Goal: Task Accomplishment & Management: Complete application form

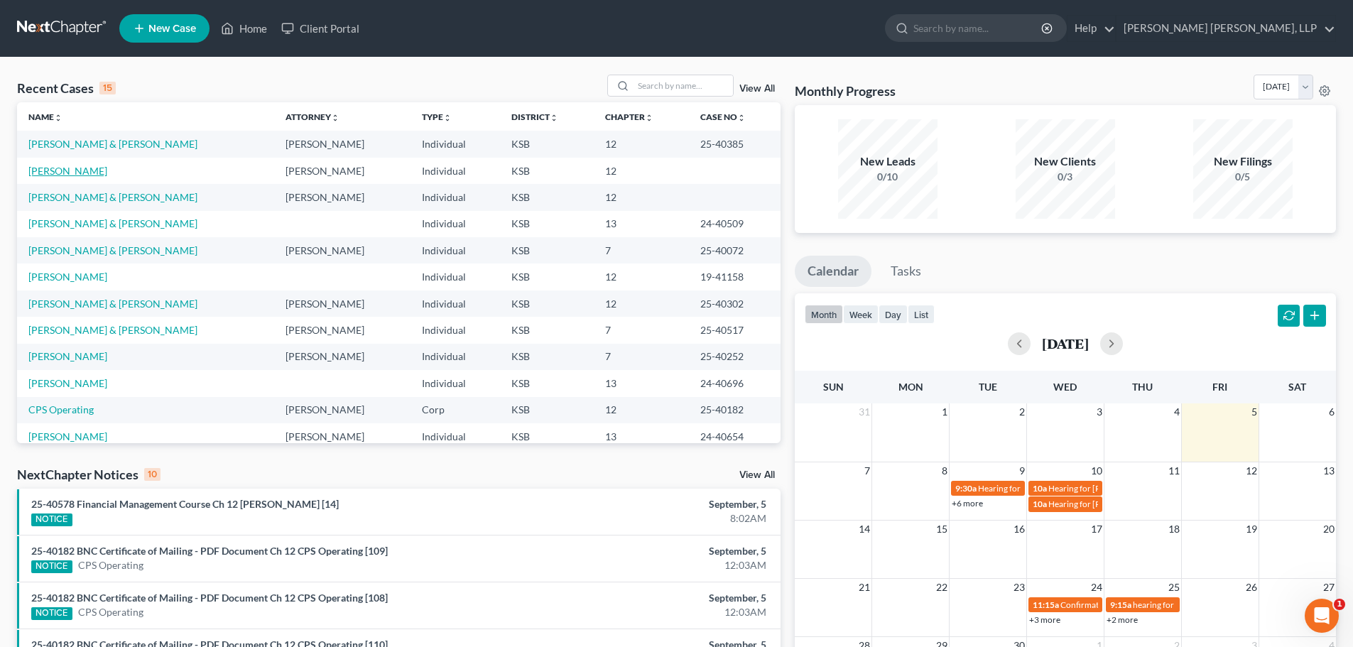
click at [79, 173] on link "[PERSON_NAME]" at bounding box center [67, 171] width 79 height 12
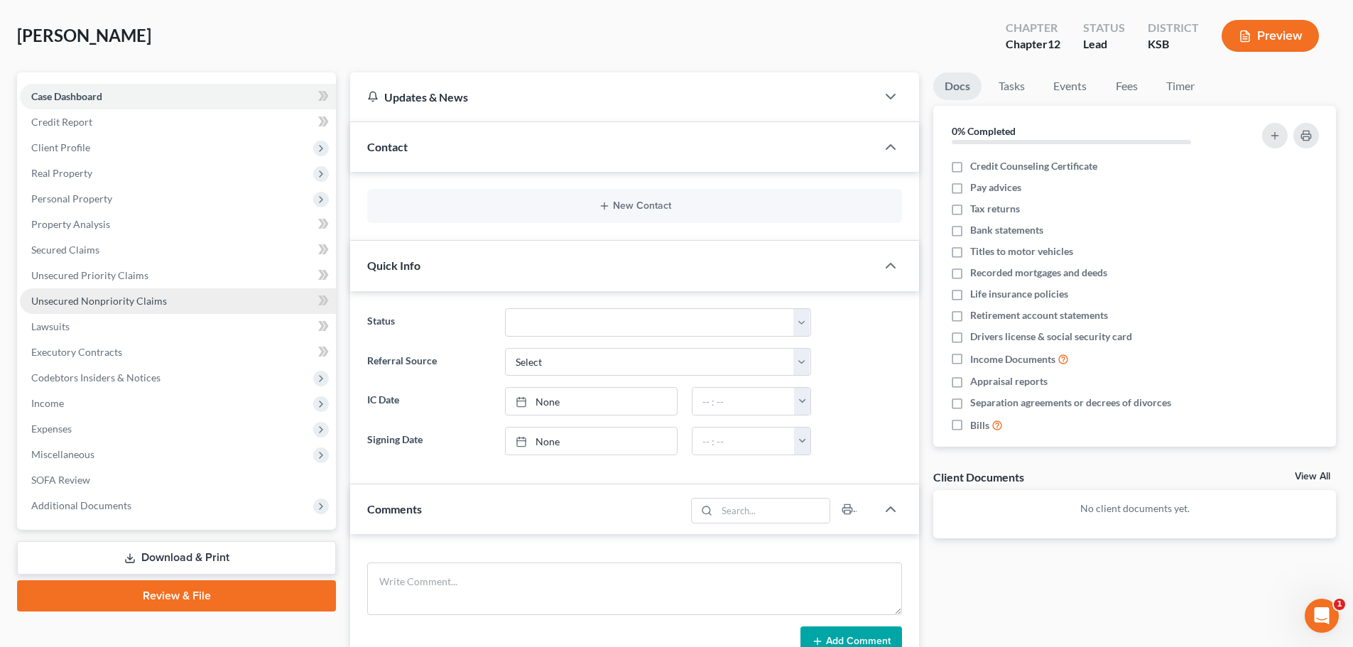
scroll to position [213, 0]
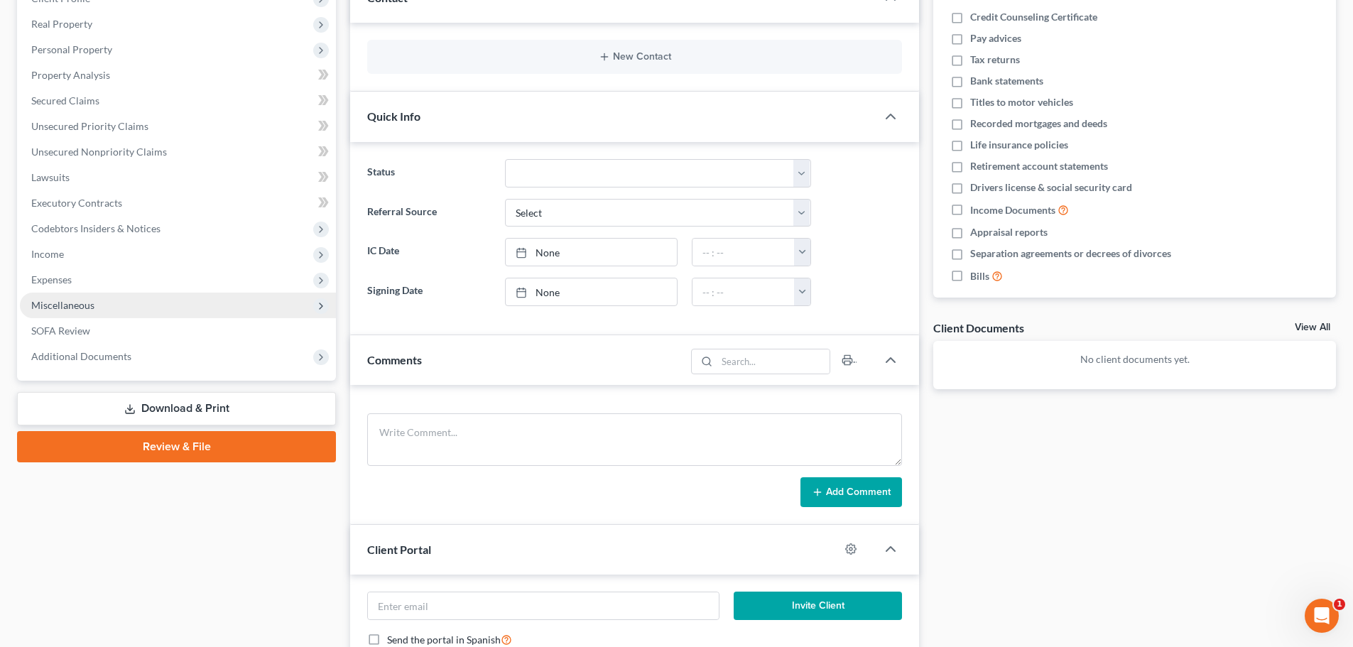
click at [121, 305] on span "Miscellaneous" at bounding box center [178, 306] width 316 height 26
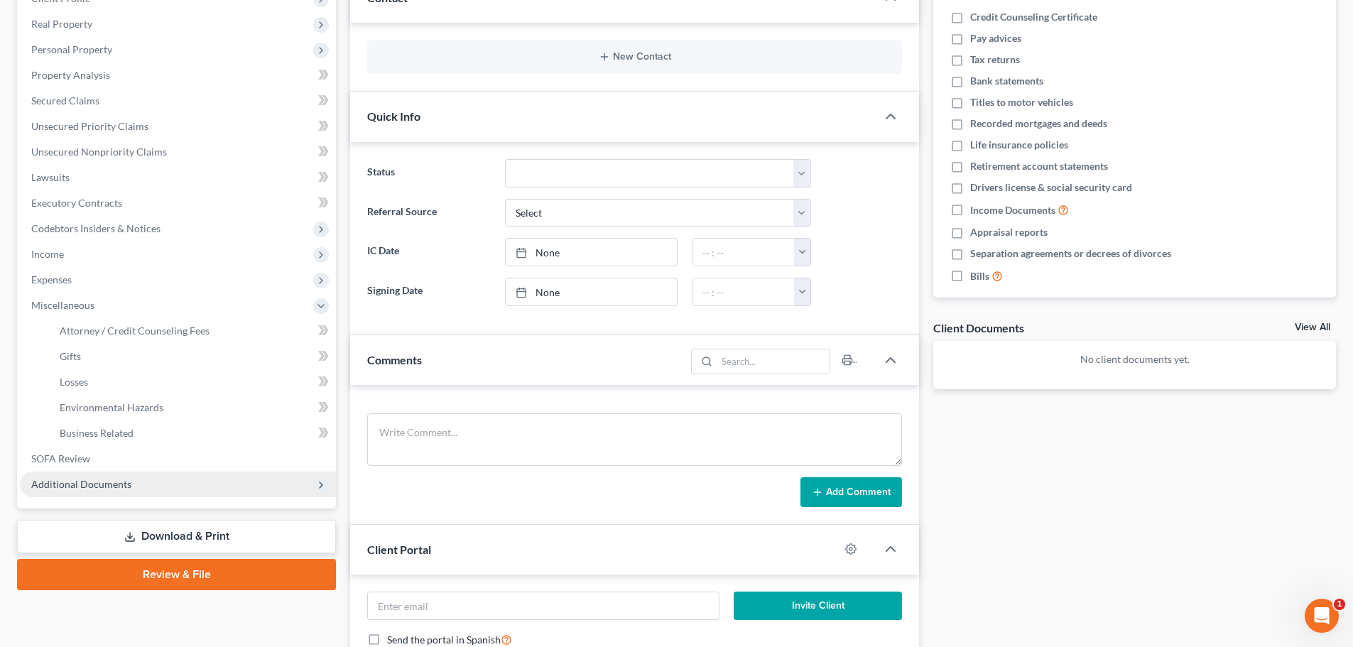
click at [83, 485] on span "Additional Documents" at bounding box center [81, 484] width 100 height 12
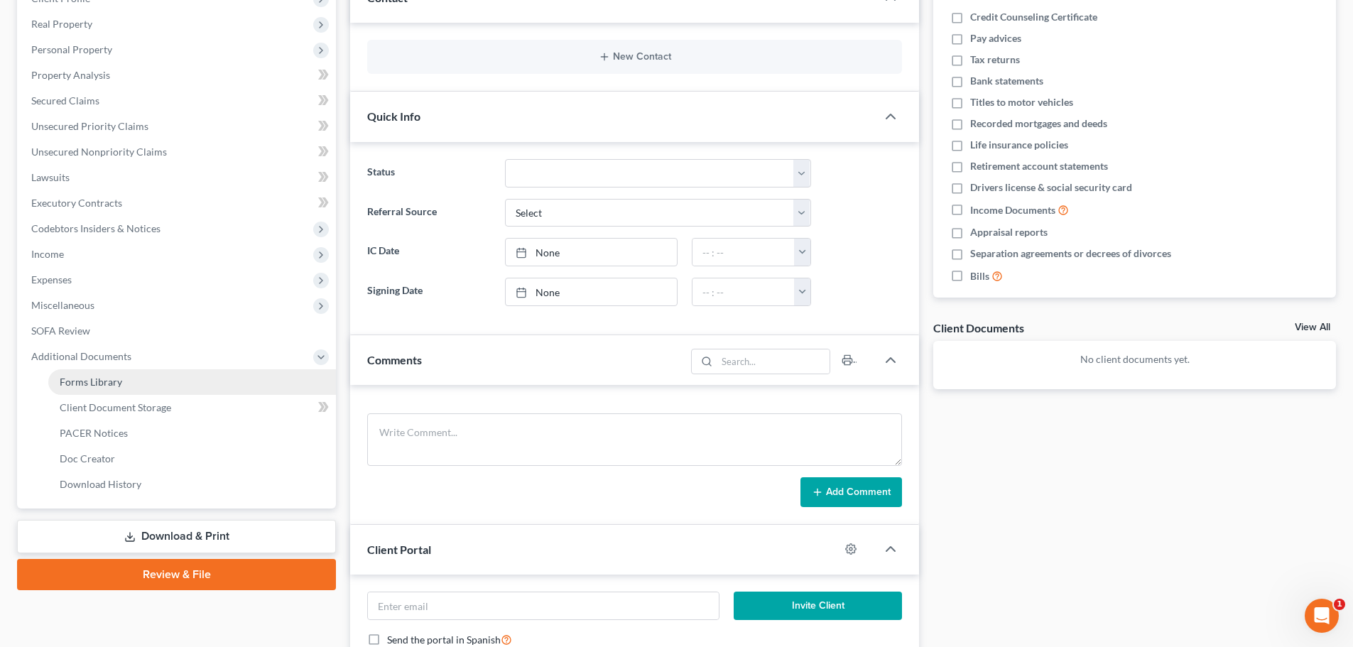
click at [85, 384] on span "Forms Library" at bounding box center [91, 382] width 63 height 12
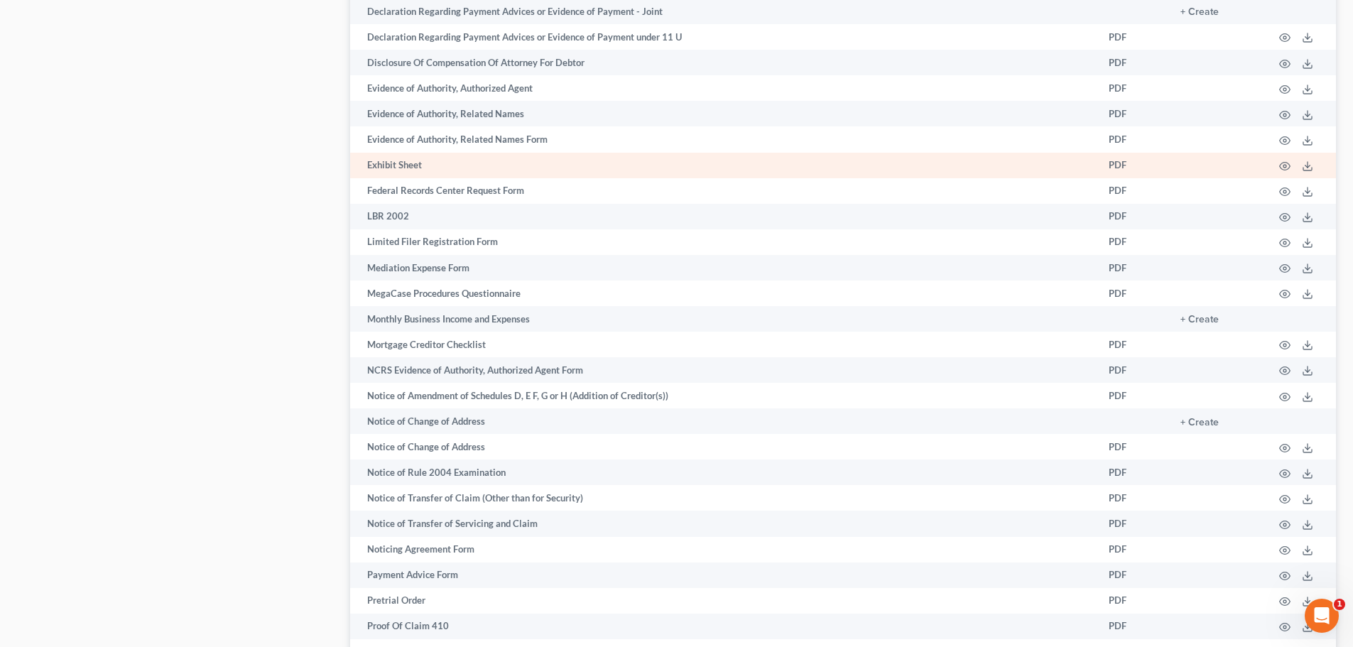
scroll to position [923, 0]
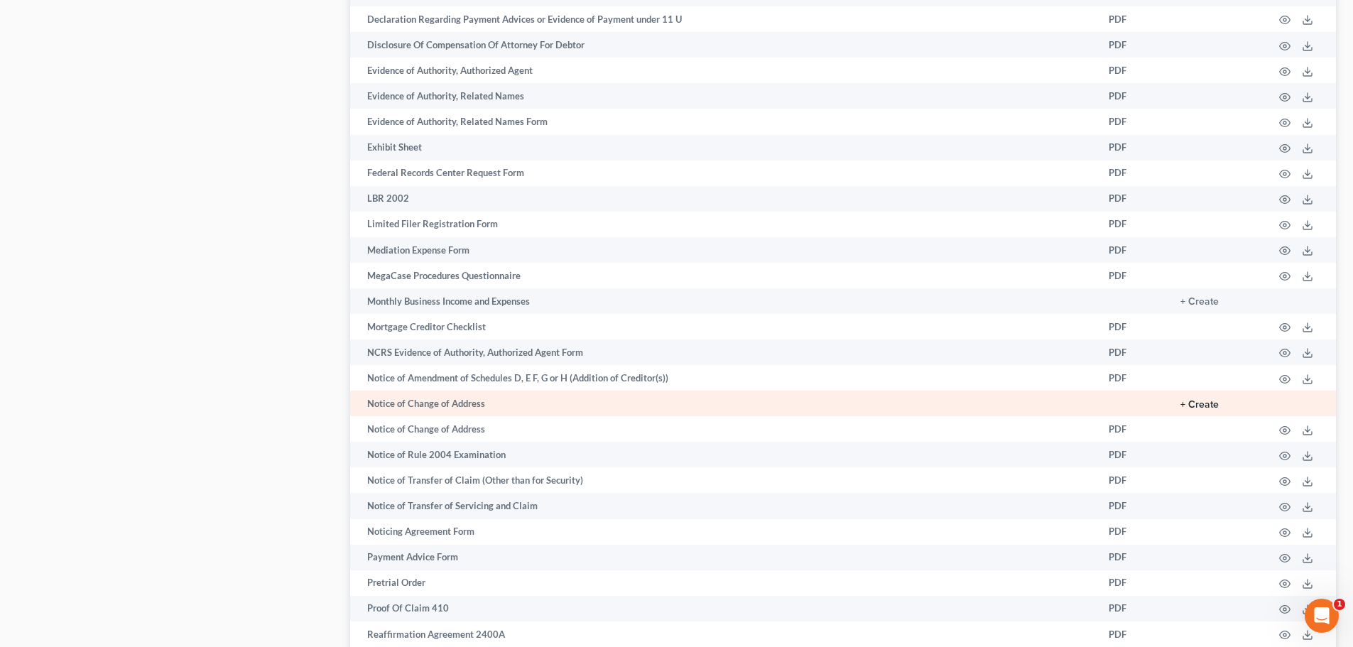
click at [1206, 404] on button "+ Create" at bounding box center [1200, 405] width 38 height 10
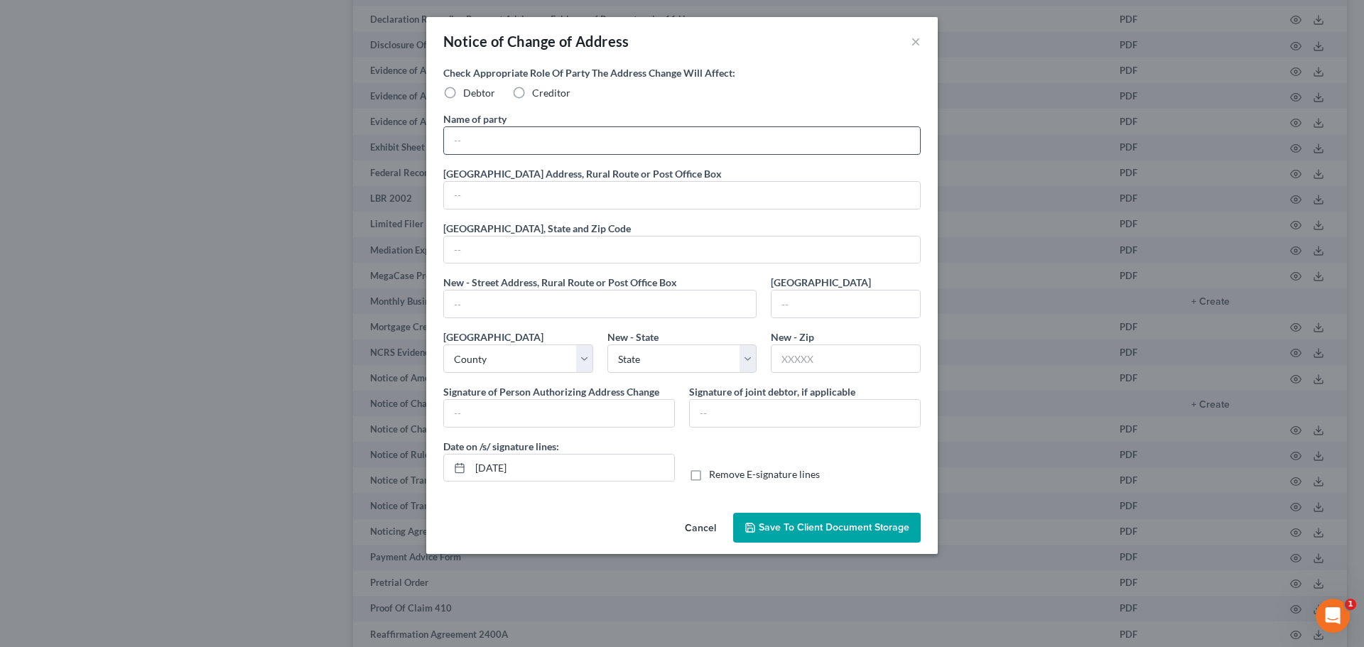
click at [467, 140] on input "text" at bounding box center [682, 140] width 476 height 27
click at [536, 95] on span "Creditor" at bounding box center [551, 93] width 38 height 12
click at [532, 96] on label "Creditor" at bounding box center [551, 93] width 38 height 14
click at [538, 95] on input "Creditor" at bounding box center [542, 90] width 9 height 9
radio input "true"
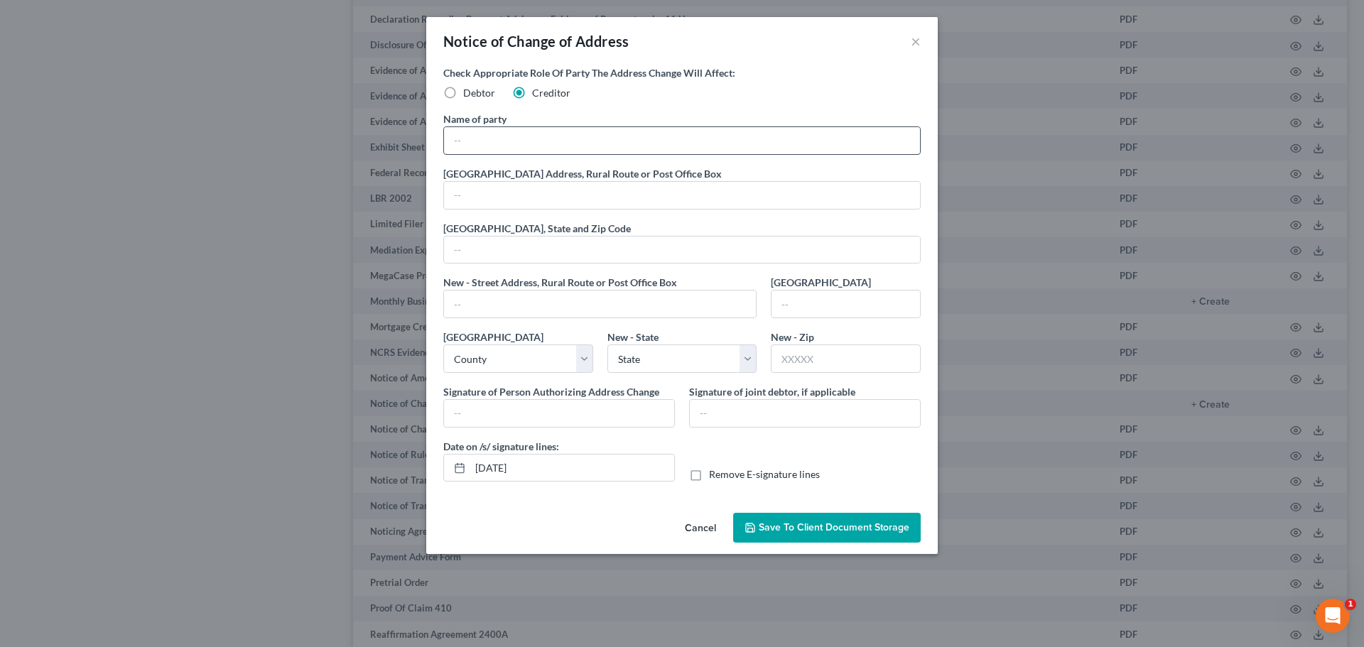
click at [490, 144] on input "text" at bounding box center [682, 140] width 476 height 27
click at [490, 141] on input "text" at bounding box center [682, 140] width 476 height 27
type input "t"
type input "Stephanie Spitz"
type input "30592 County Road 95"
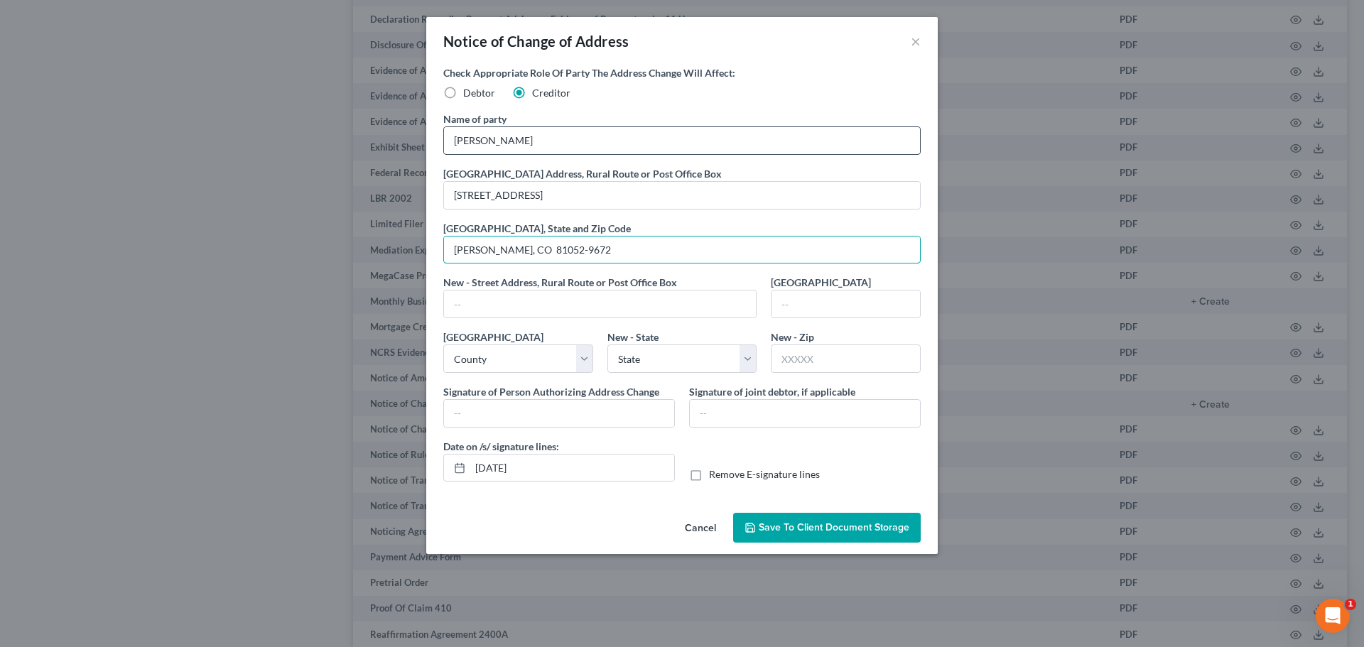
type input "Lamar, CO 81052-9672"
type input "P"
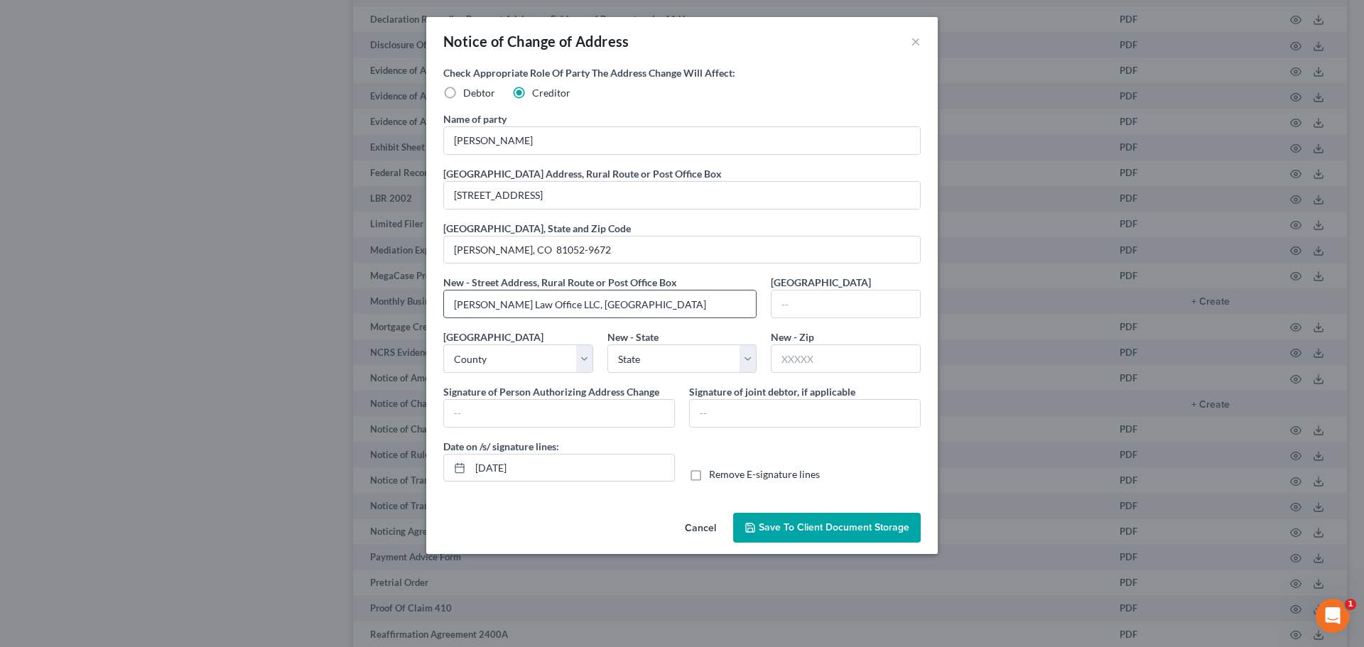
type input "Gunkel Law Office LLC, PO Box 6"
type input "6"
type input "81073"
type input "Springfield"
select select "5"
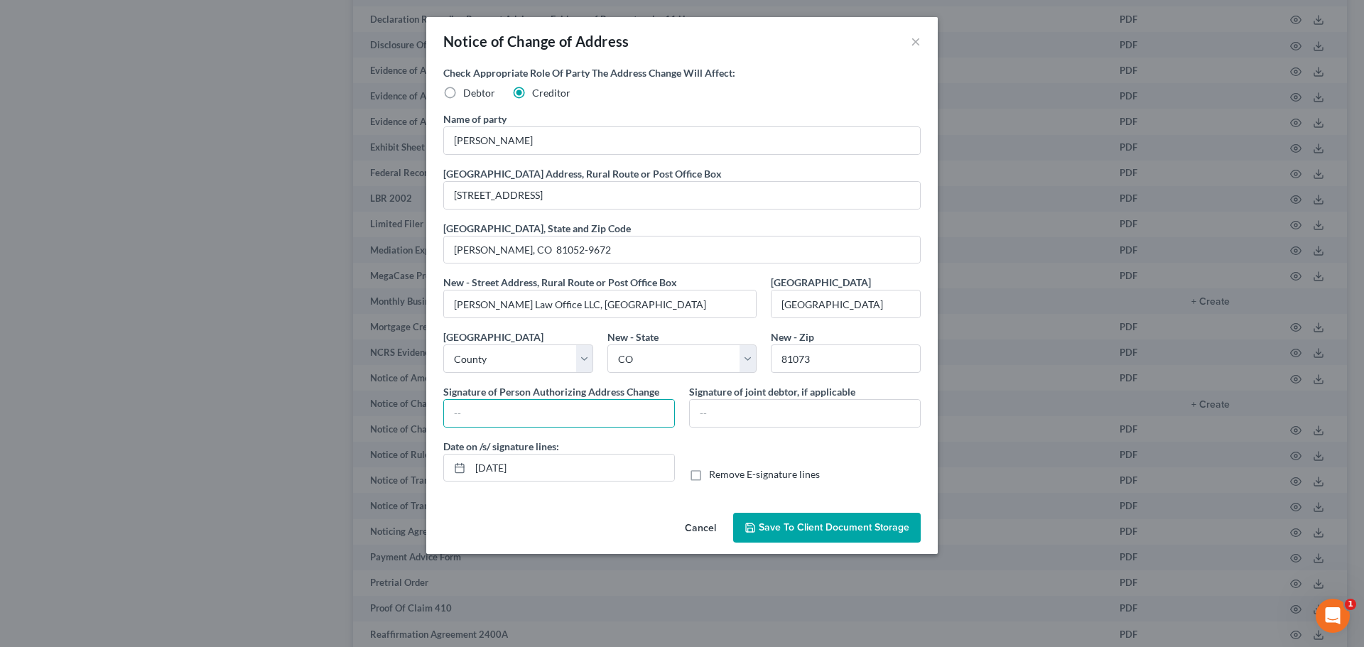
click at [796, 528] on span "Save to Client Document Storage" at bounding box center [834, 527] width 151 height 12
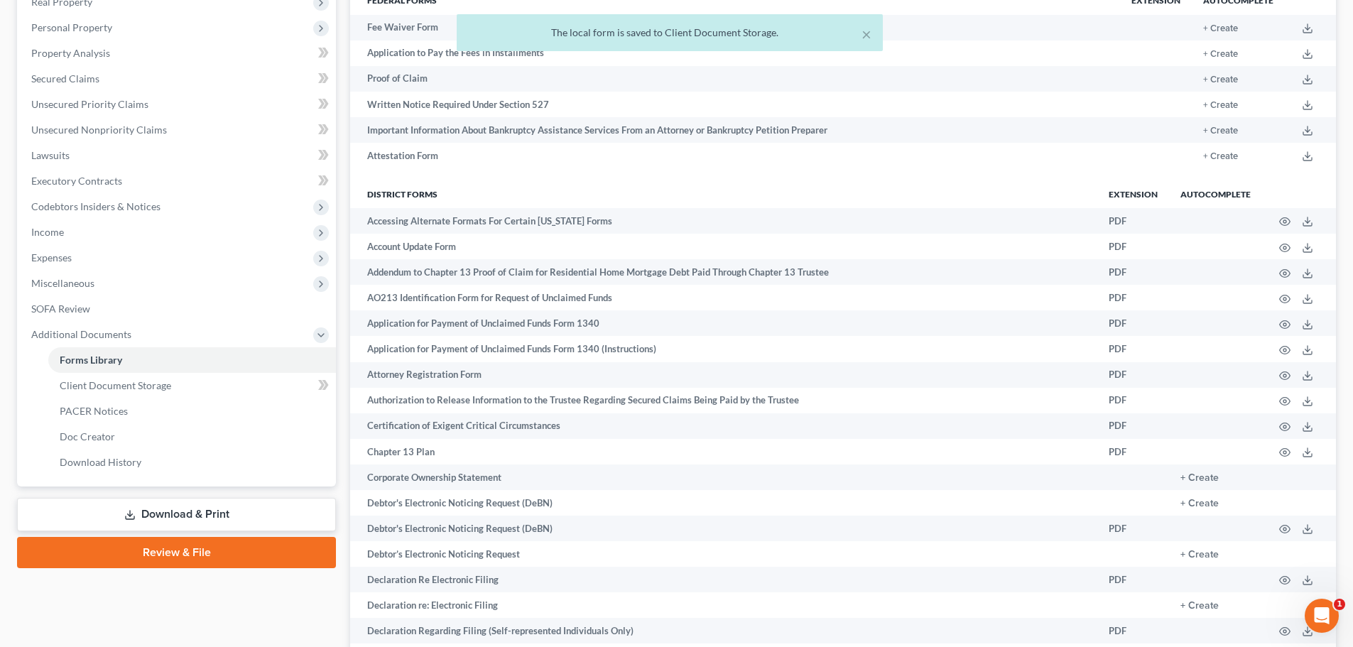
scroll to position [0, 0]
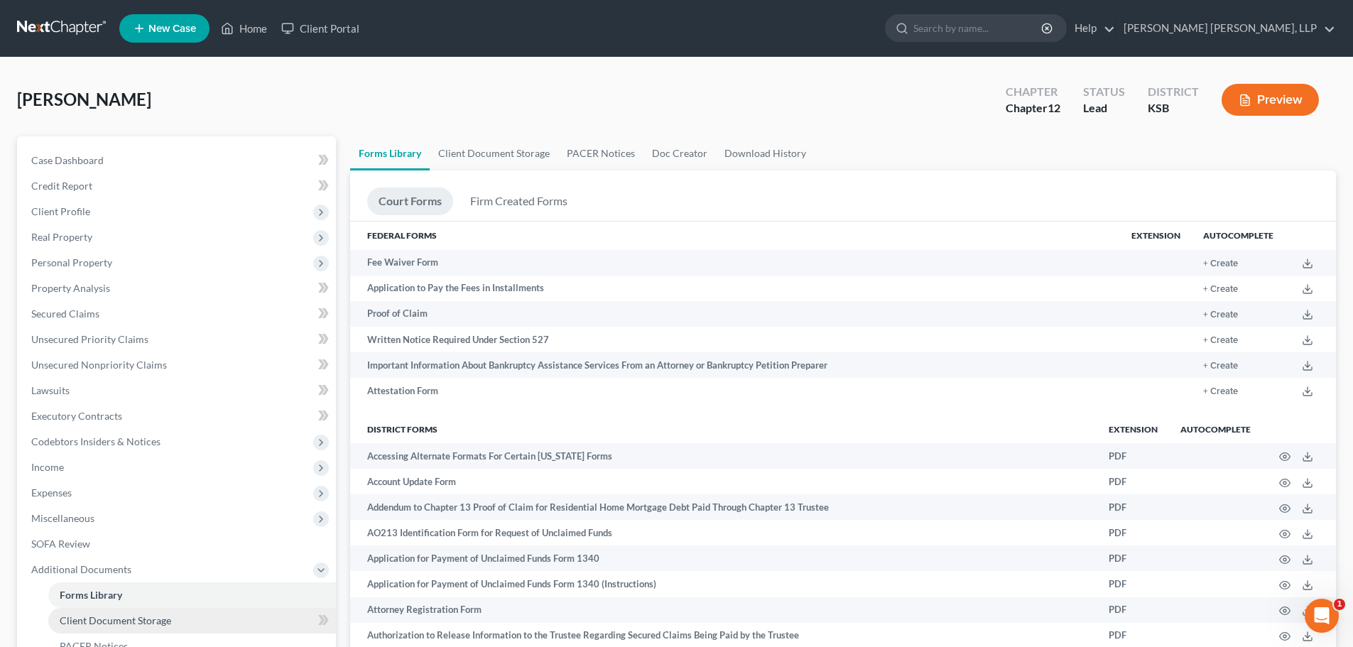
click at [181, 618] on link "Client Document Storage" at bounding box center [192, 621] width 288 height 26
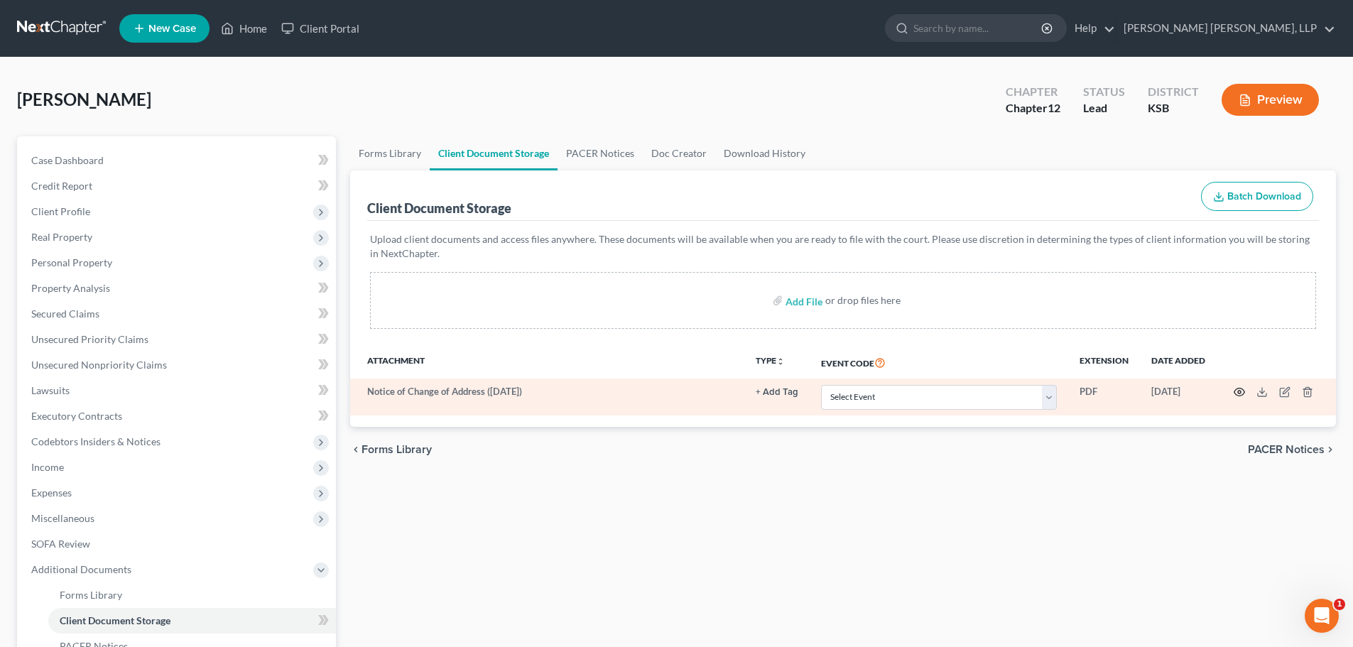
click at [1242, 393] on icon "button" at bounding box center [1239, 391] width 11 height 11
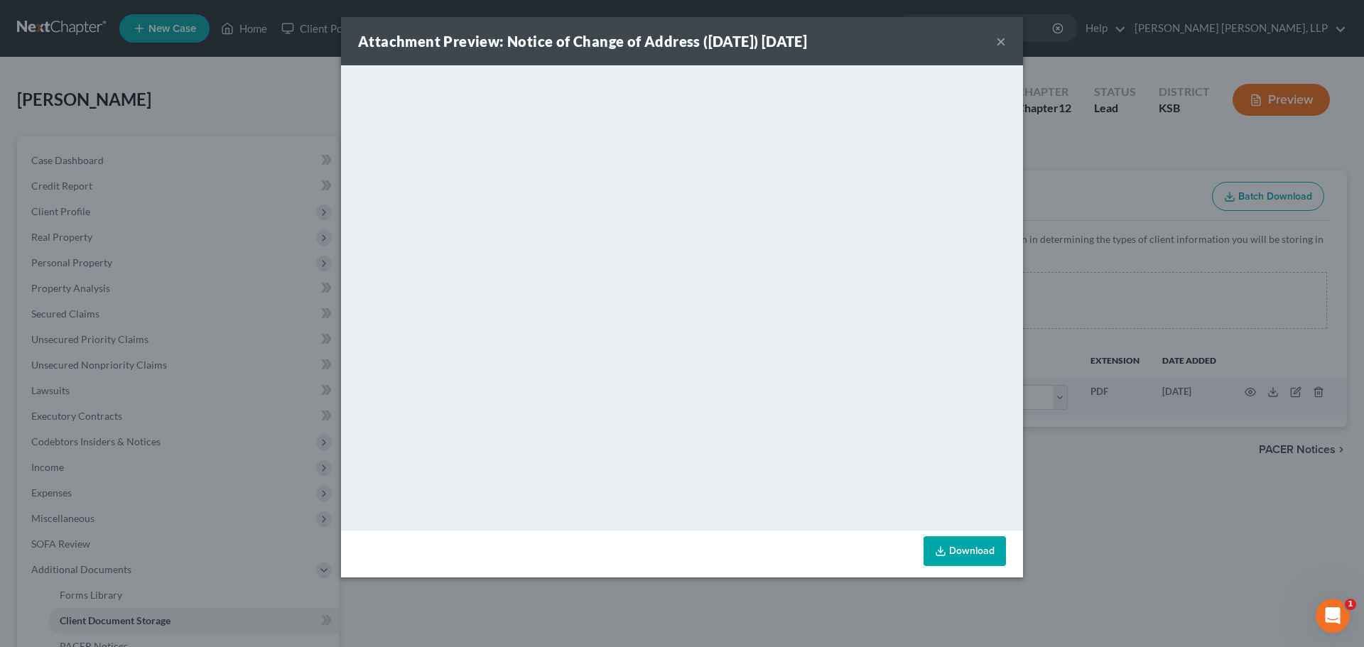
click at [962, 548] on link "Download" at bounding box center [964, 551] width 82 height 30
click at [997, 34] on button "×" at bounding box center [1001, 41] width 10 height 17
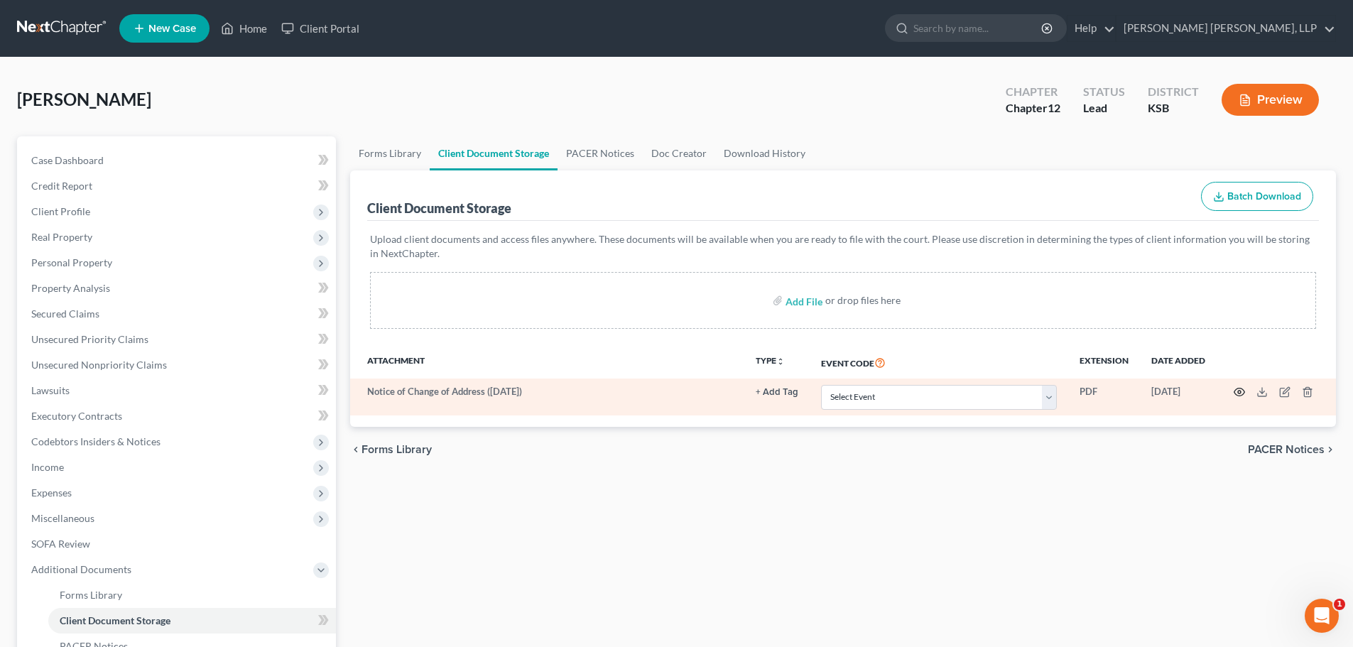
click at [1242, 392] on icon "button" at bounding box center [1239, 391] width 11 height 11
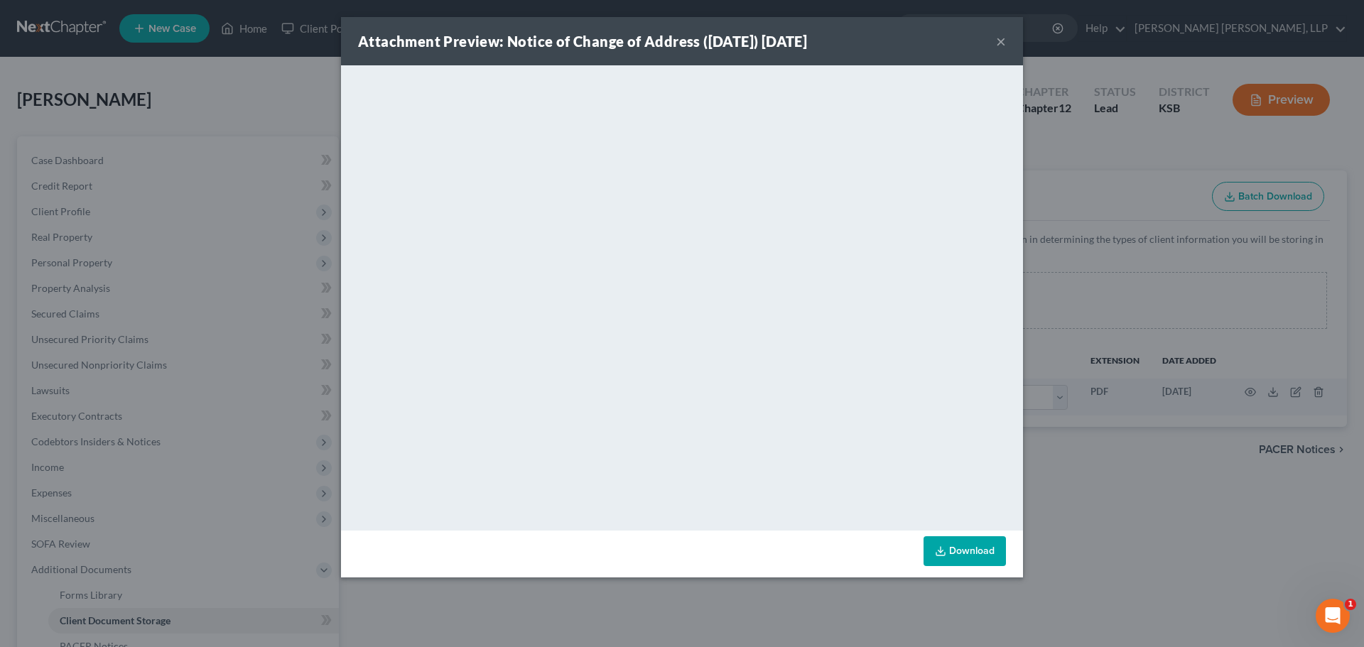
click at [975, 552] on link "Download" at bounding box center [964, 551] width 82 height 30
click at [1002, 40] on button "×" at bounding box center [1001, 41] width 10 height 17
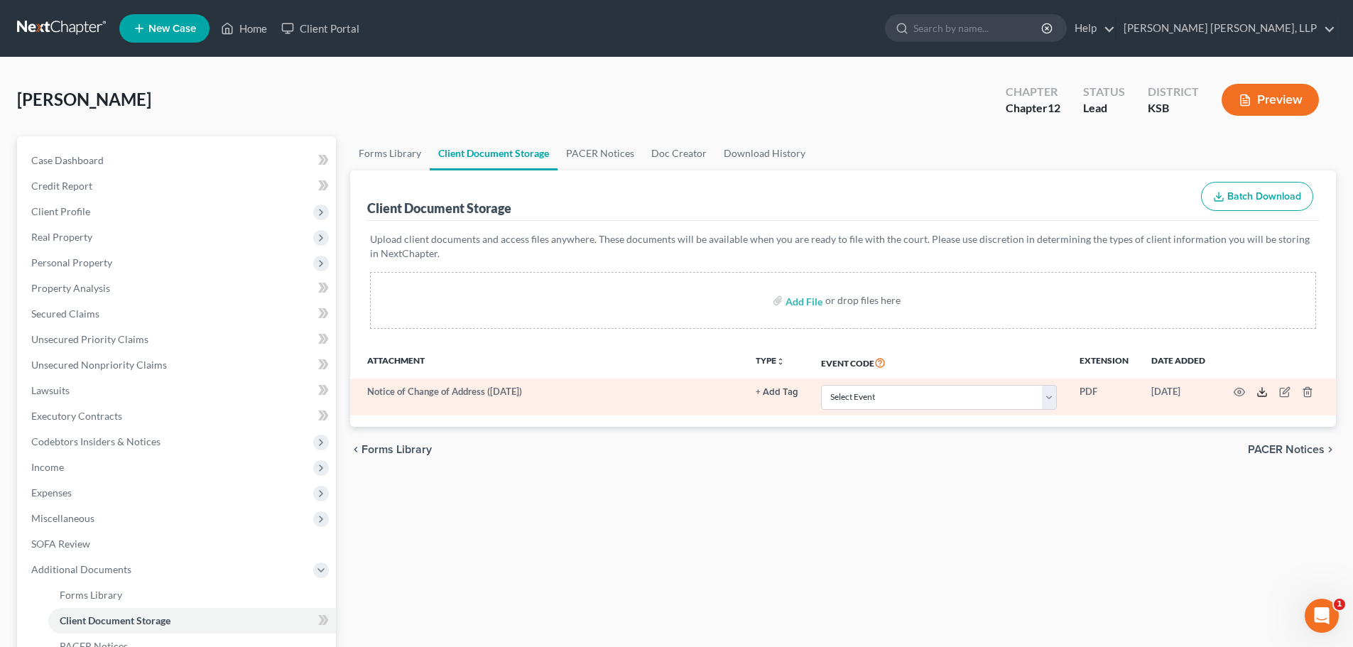
click at [1262, 389] on line at bounding box center [1262, 391] width 0 height 6
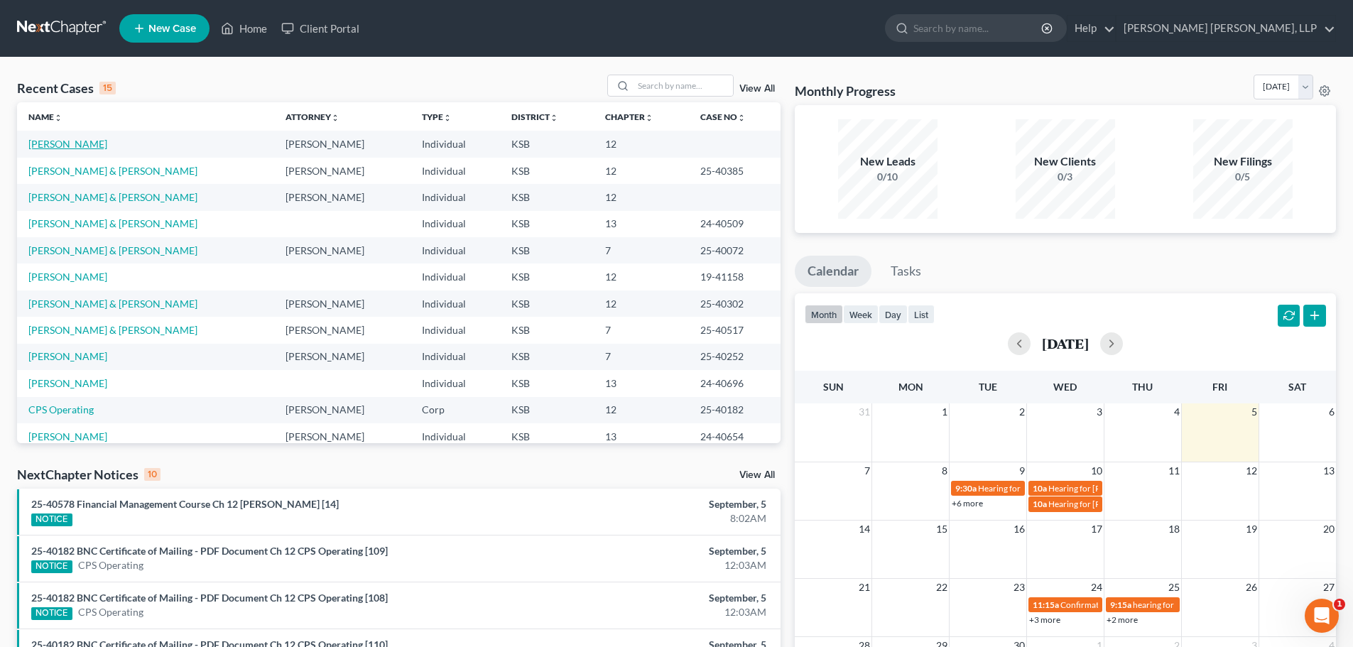
click at [57, 140] on link "[PERSON_NAME]" at bounding box center [67, 144] width 79 height 12
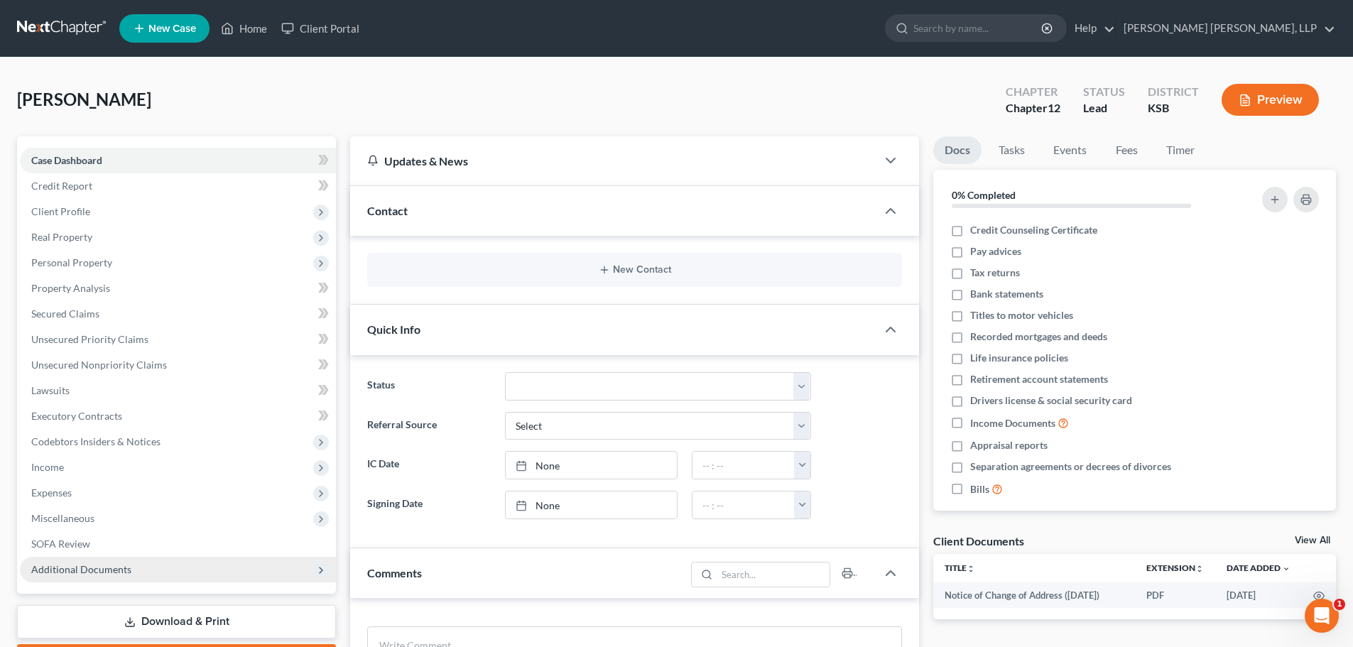
click at [92, 570] on span "Additional Documents" at bounding box center [81, 569] width 100 height 12
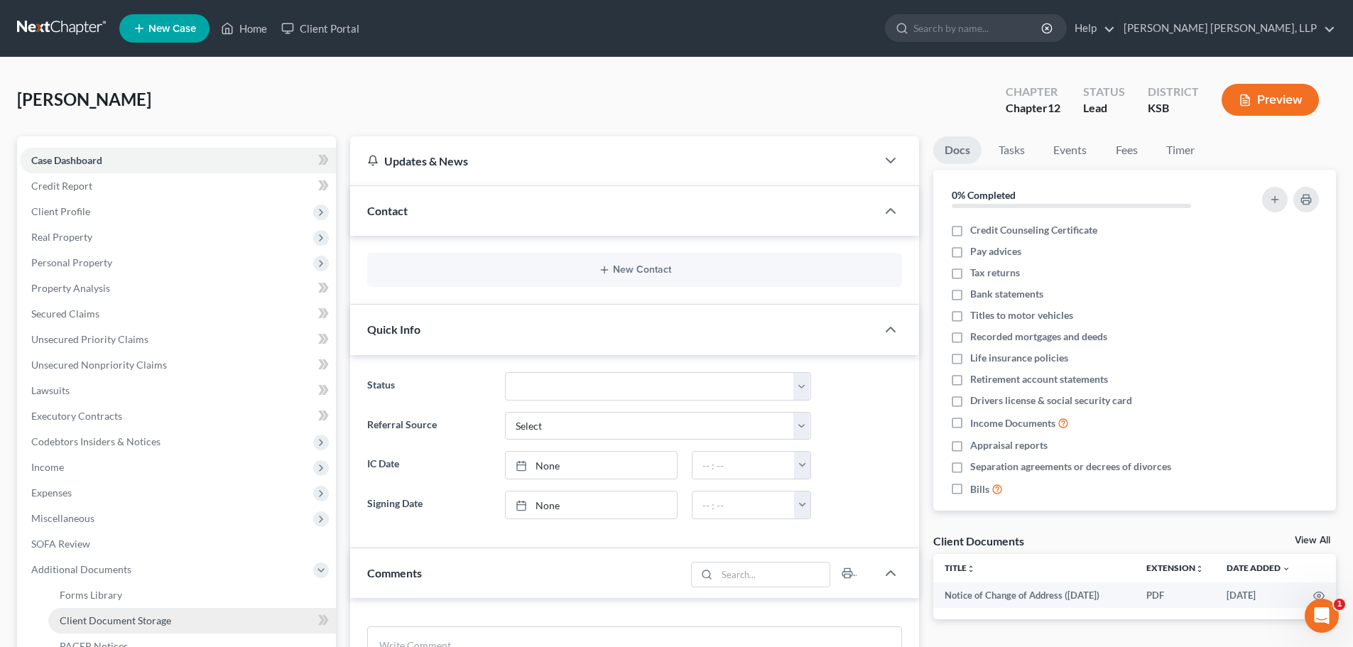
click at [82, 617] on span "Client Document Storage" at bounding box center [116, 620] width 112 height 12
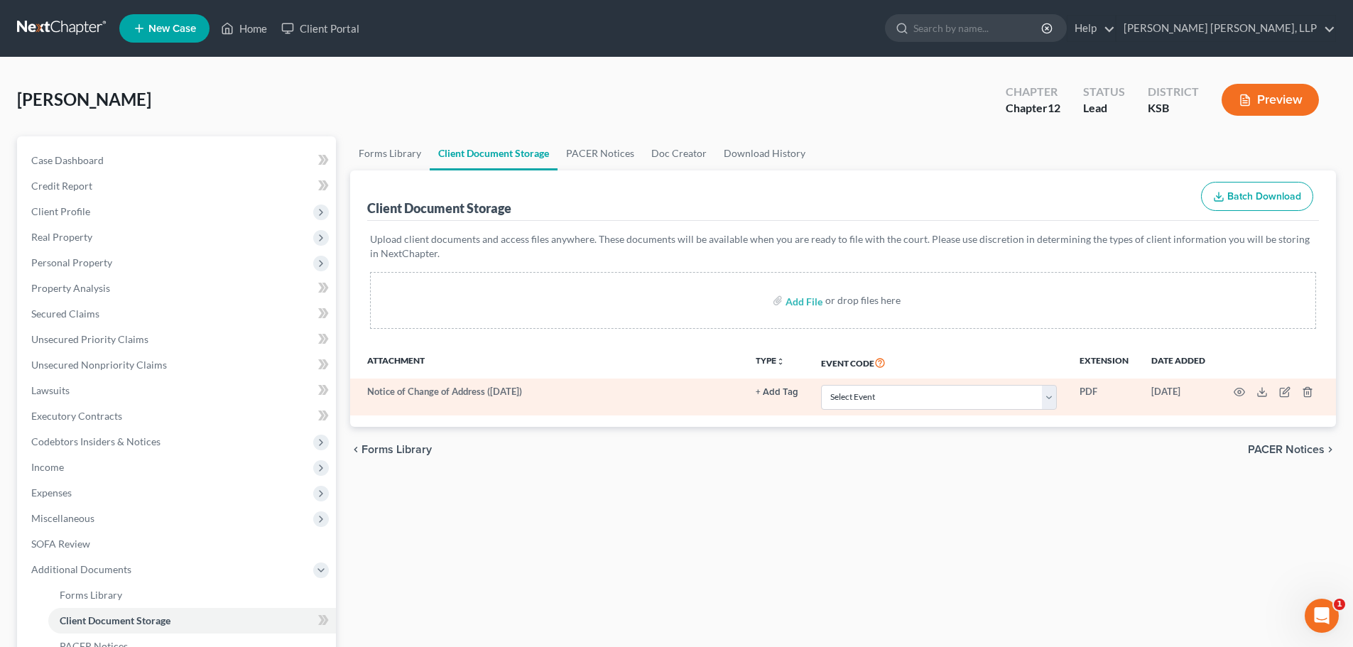
click at [395, 394] on td "Notice of Change of Address ([DATE])" at bounding box center [547, 397] width 394 height 37
click at [1235, 393] on icon "button" at bounding box center [1240, 393] width 11 height 8
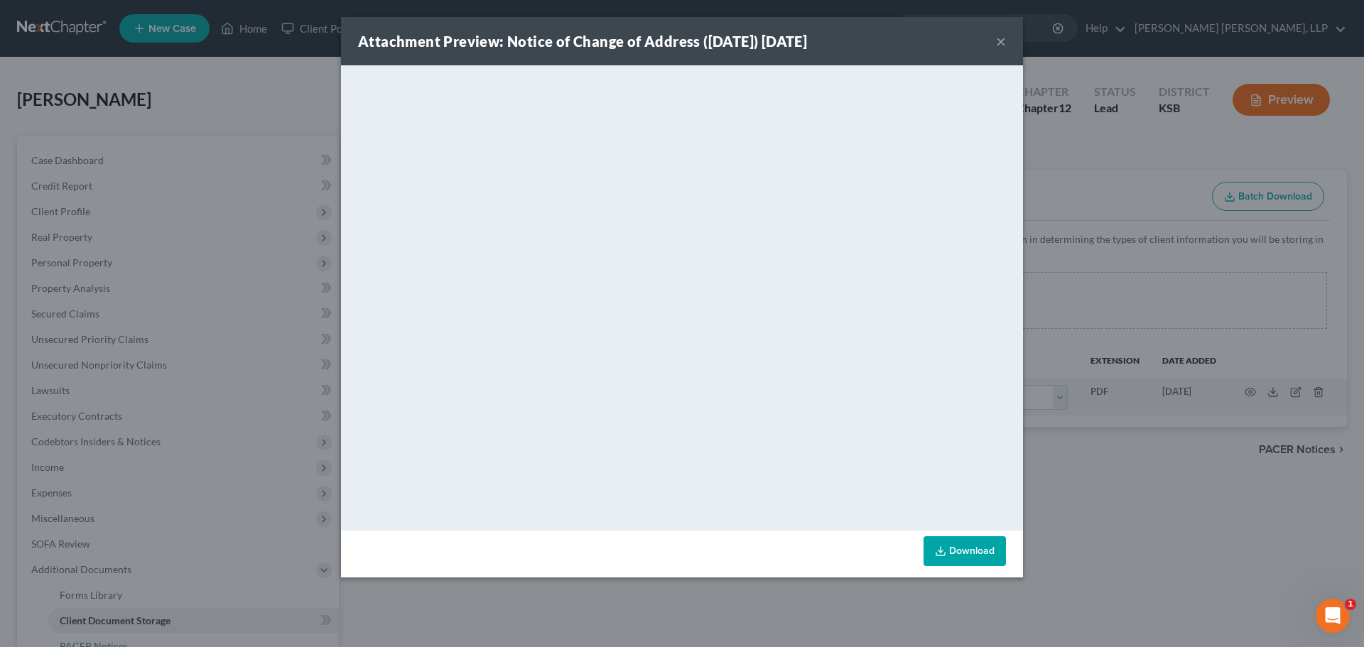
click at [1003, 37] on button "×" at bounding box center [1001, 41] width 10 height 17
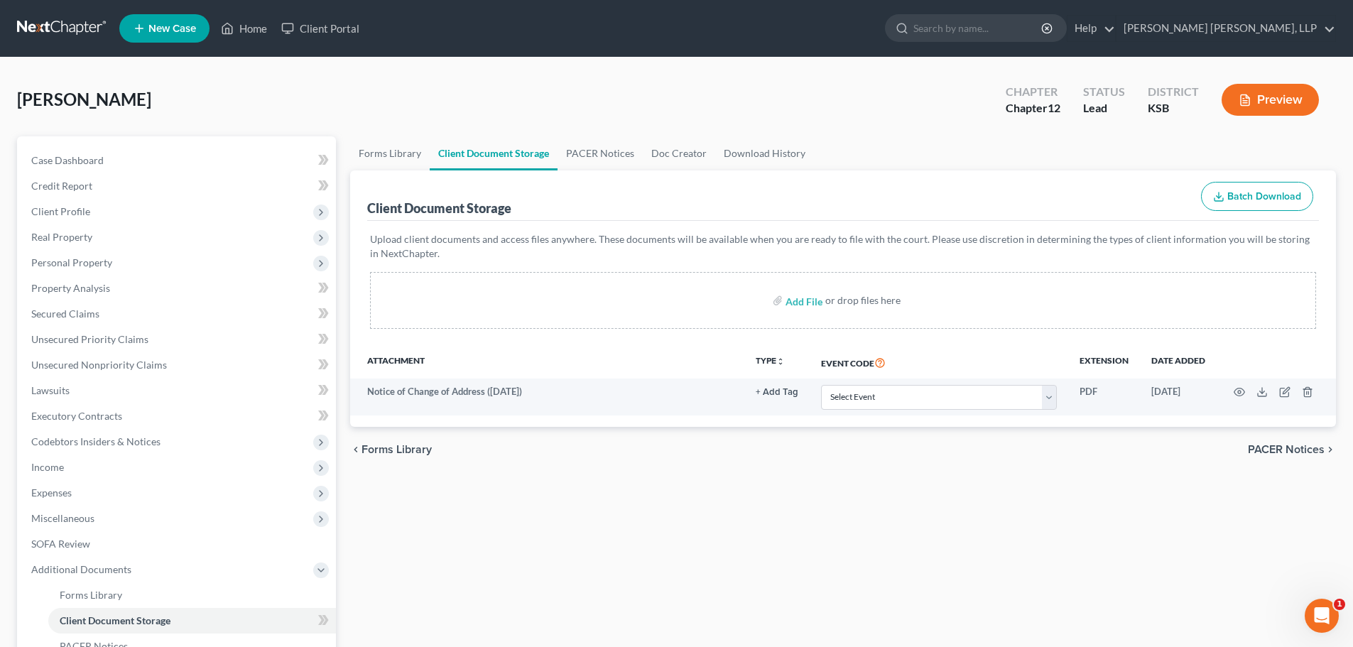
click at [374, 90] on div "[PERSON_NAME] Upgraded Chapter Chapter 12 Status Lead District KSB Preview" at bounding box center [676, 106] width 1319 height 62
